Goal: Task Accomplishment & Management: Complete application form

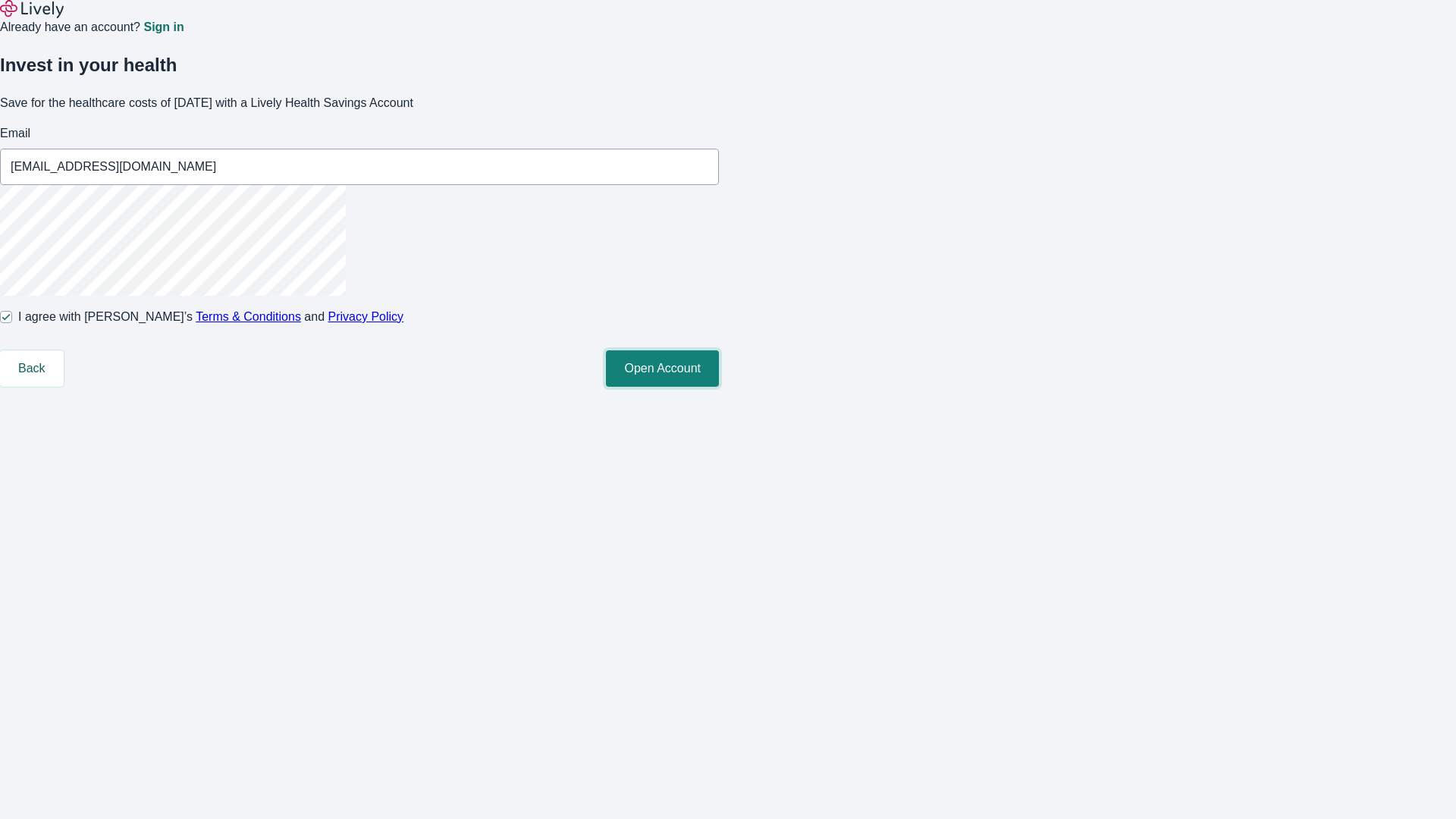
click at [718, 387] on button "Open Account" at bounding box center [662, 368] width 113 height 37
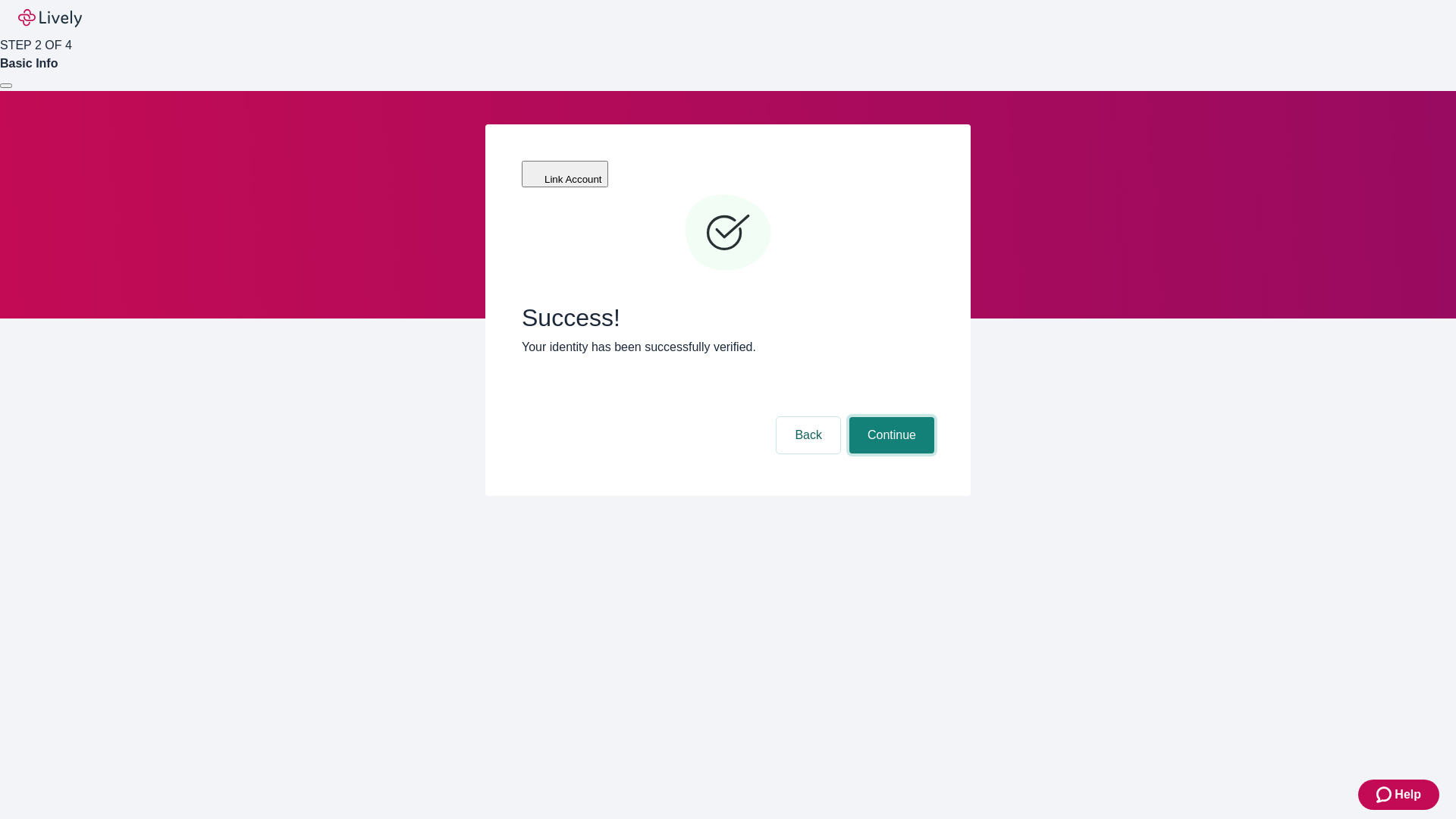
click at [889, 417] on button "Continue" at bounding box center [892, 435] width 85 height 37
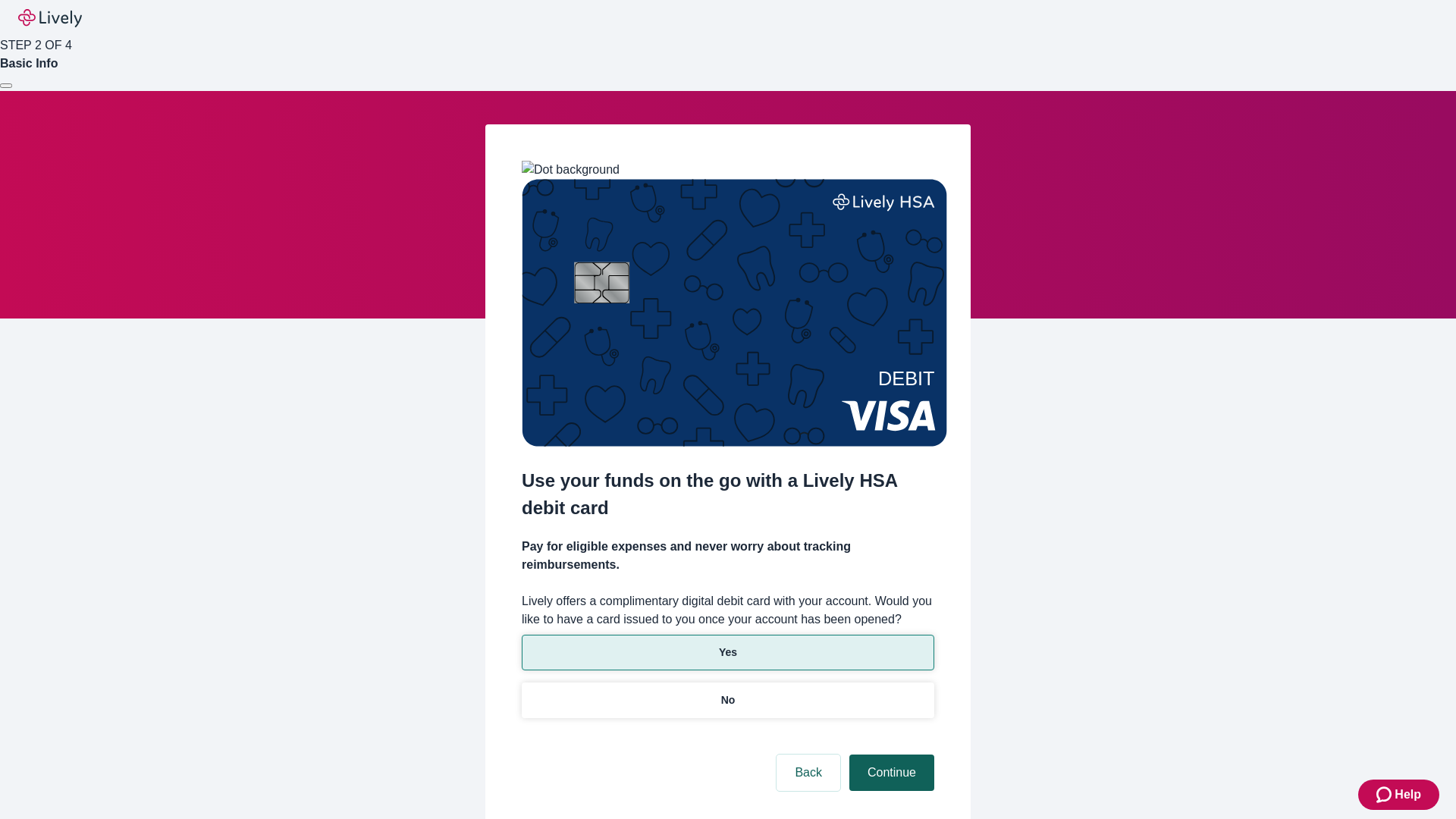
click at [727, 644] on p "Yes" at bounding box center [727, 652] width 18 height 16
click at [889, 754] on button "Continue" at bounding box center [892, 773] width 85 height 37
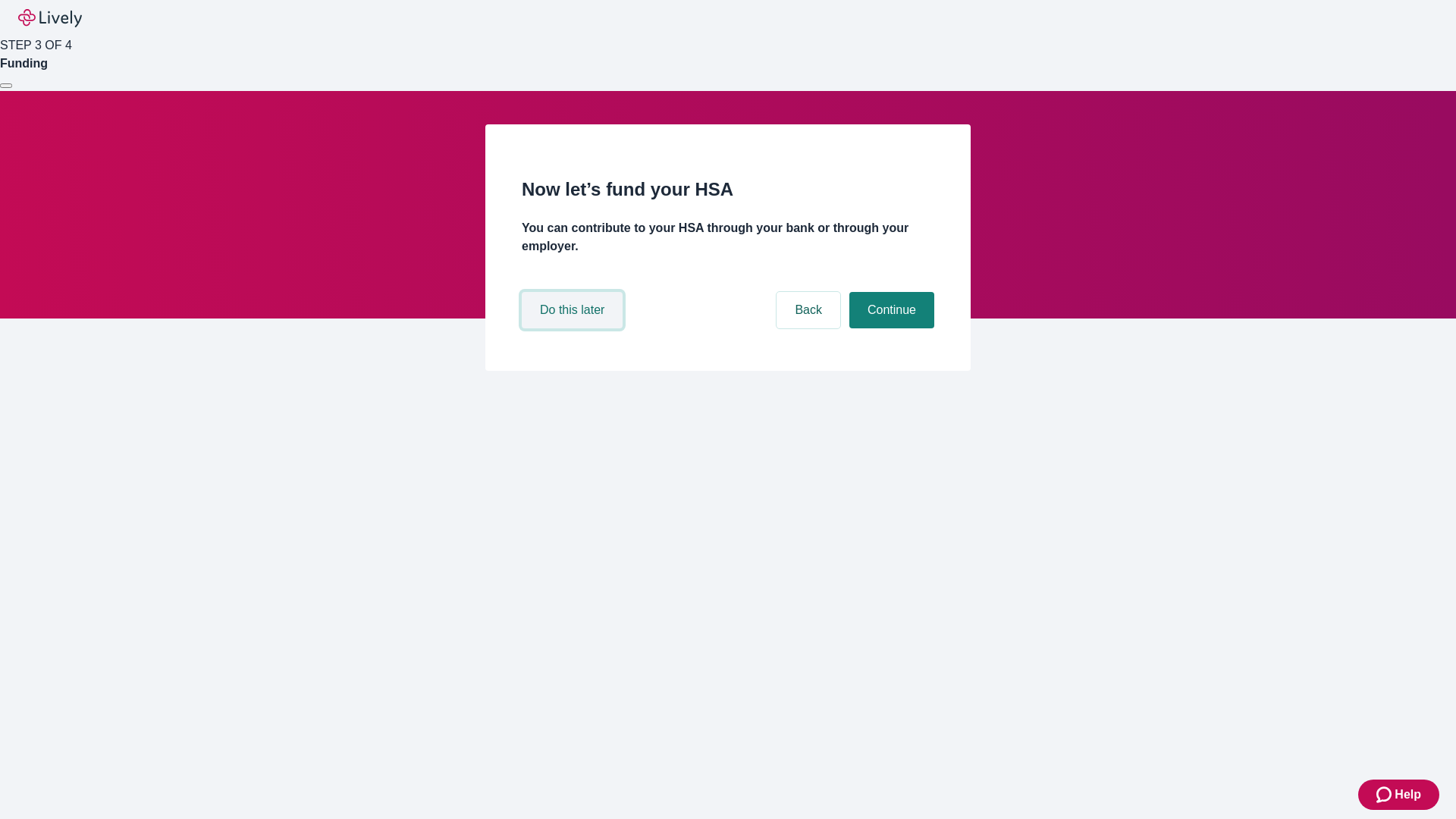
click at [574, 328] on button "Do this later" at bounding box center [572, 310] width 101 height 37
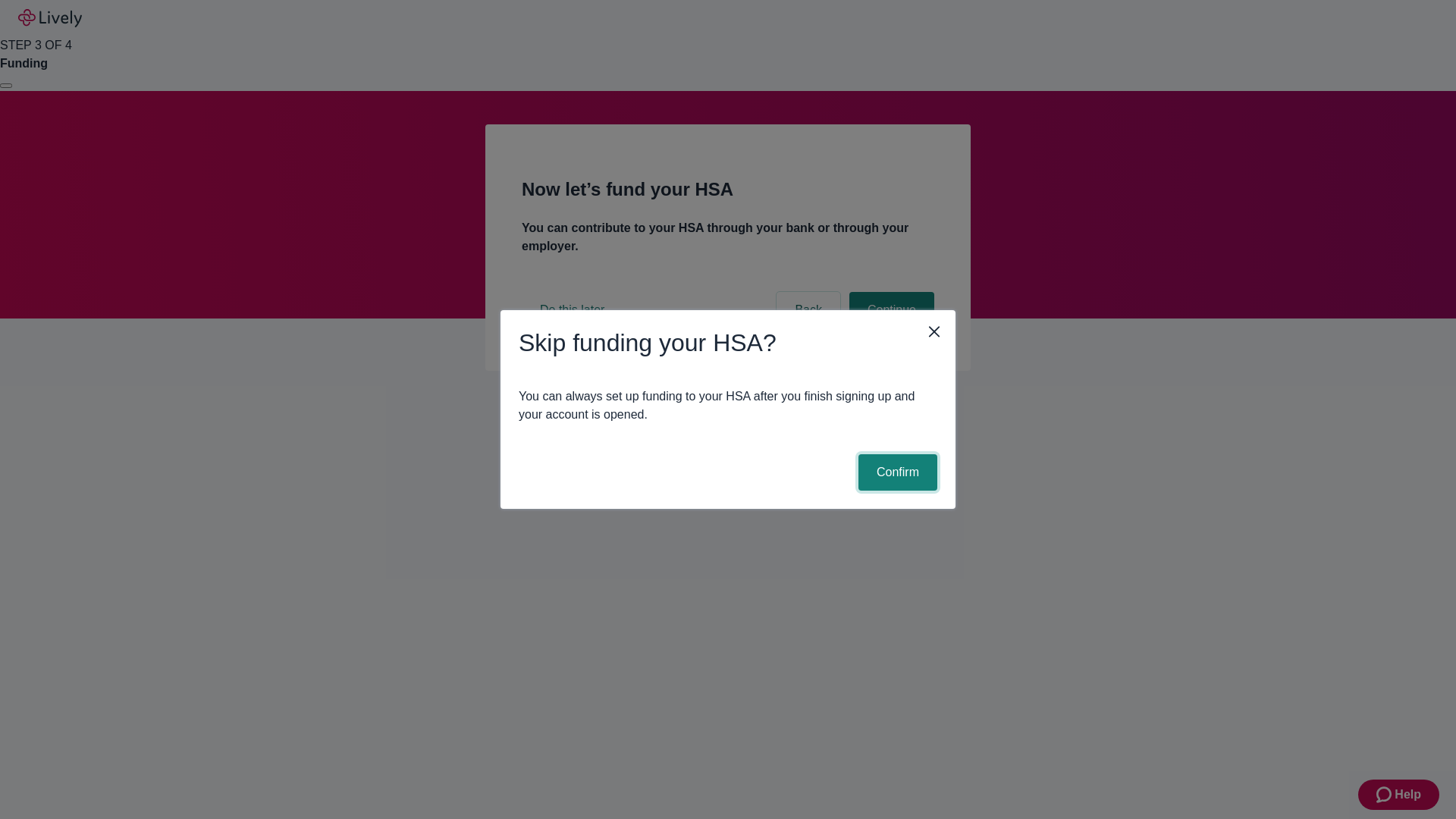
click at [896, 472] on button "Confirm" at bounding box center [897, 472] width 79 height 37
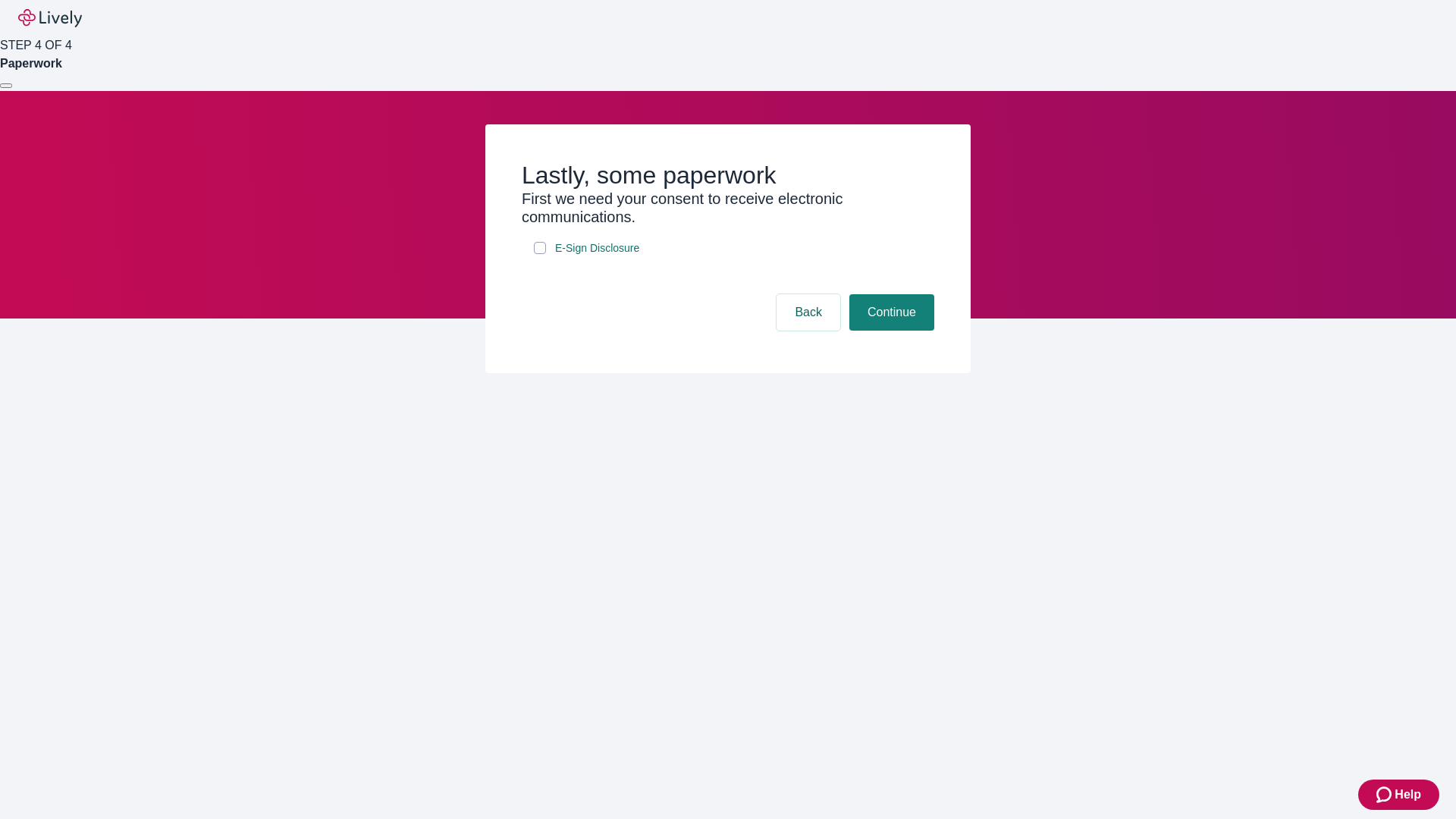
click at [540, 254] on input "E-Sign Disclosure" at bounding box center [539, 248] width 12 height 12
checkbox input "true"
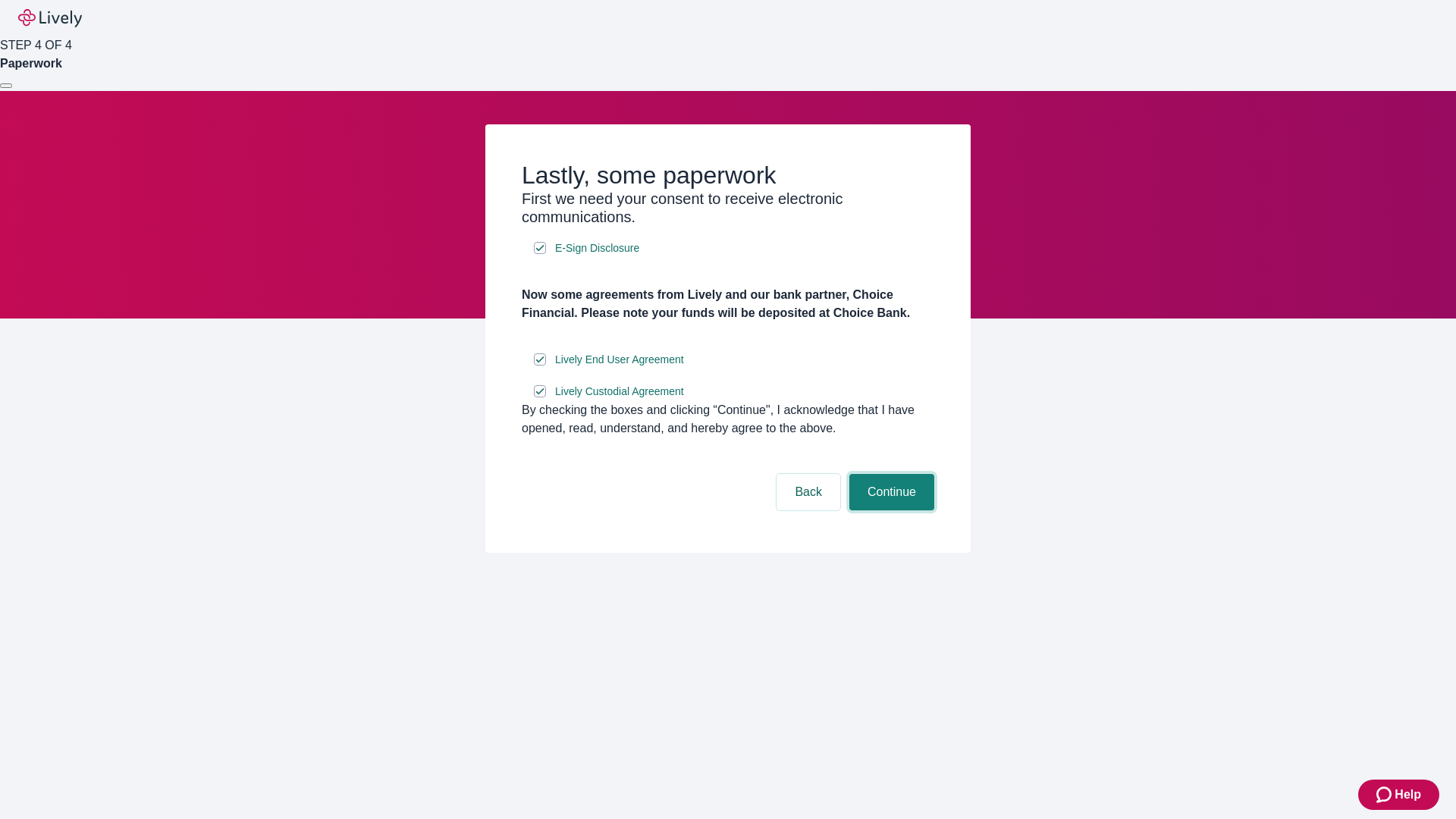
click at [889, 511] on button "Continue" at bounding box center [892, 492] width 85 height 37
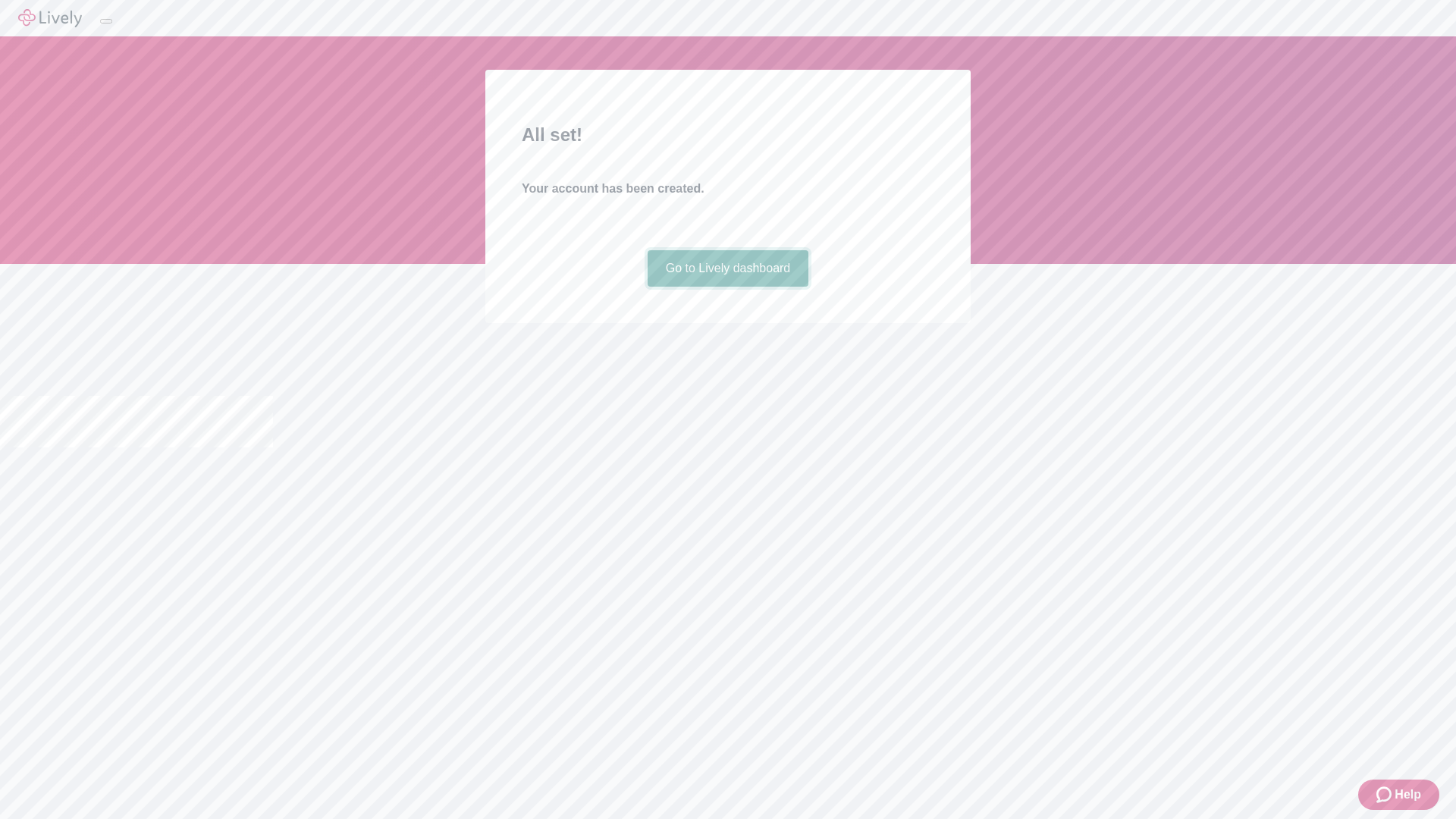
click at [727, 287] on link "Go to Lively dashboard" at bounding box center [728, 268] width 161 height 37
